Goal: Information Seeking & Learning: Learn about a topic

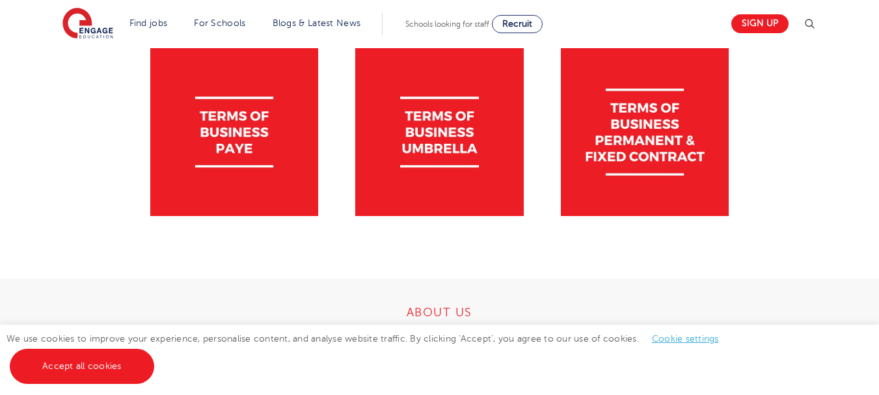
scroll to position [520, 0]
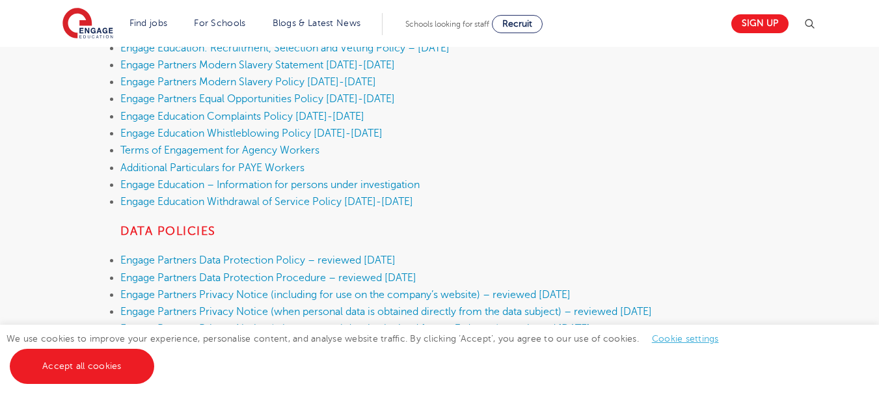
scroll to position [520, 0]
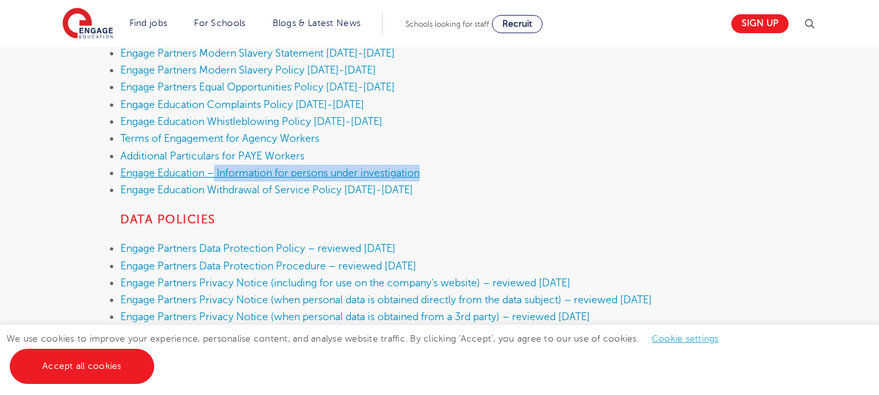
drag, startPoint x: 447, startPoint y: 174, endPoint x: 218, endPoint y: 174, distance: 228.9
click at [218, 174] on li "Engage Education – Information for persons under investigation" at bounding box center [439, 173] width 638 height 17
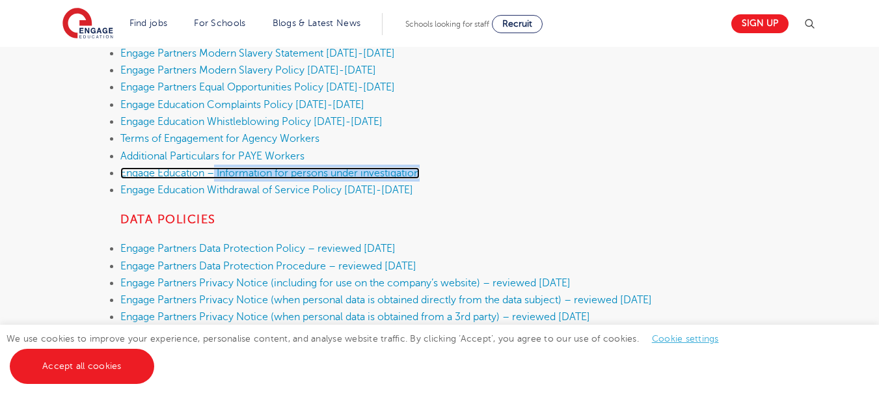
copy link "Information for persons under investigation"
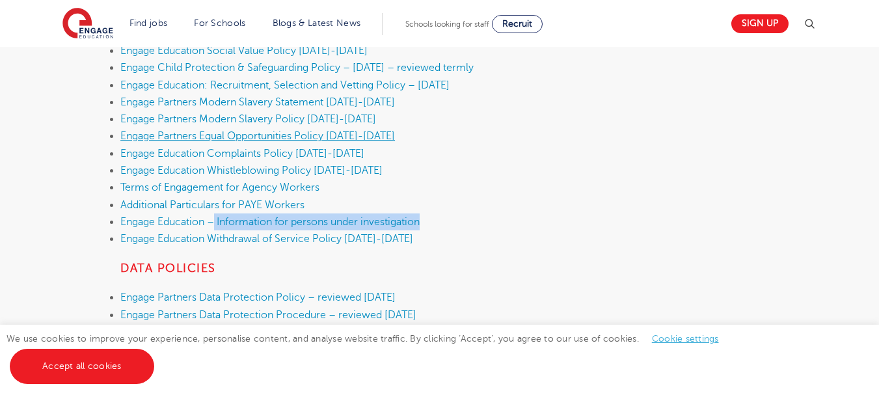
scroll to position [503, 0]
